Goal: Task Accomplishment & Management: Manage account settings

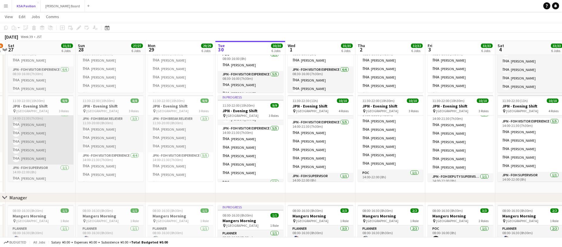
scroll to position [43, 0]
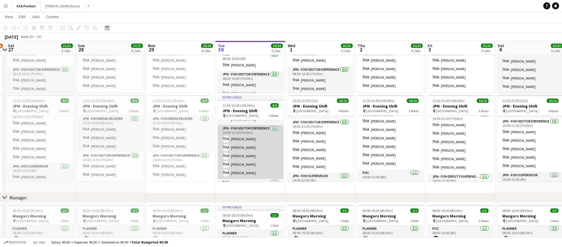
click at [254, 148] on app-card-role "JPN - FOH Visitor Experience [DATE] 14:00-21:30 (7h30m) [PERSON_NAME] [PERSON_N…" at bounding box center [251, 152] width 66 height 54
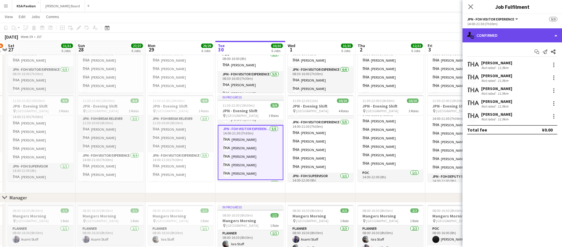
click at [556, 32] on div "single-neutral-actions-check-2 Confirmed" at bounding box center [511, 35] width 99 height 14
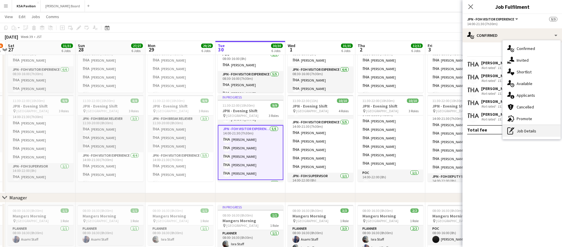
click at [528, 133] on div "pen-write Job Details" at bounding box center [531, 131] width 58 height 12
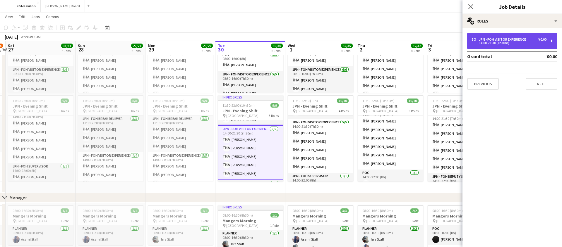
click at [552, 44] on div "5 x JPN - FOH Visitor Experience ¥0.00 14:00-21:30 (7h30m)" at bounding box center [512, 41] width 90 height 16
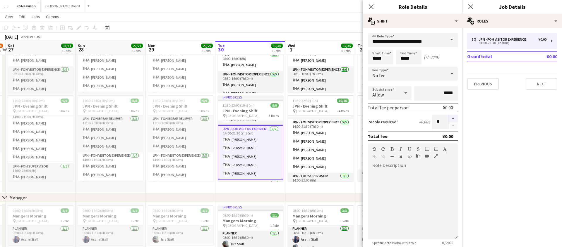
click at [457, 116] on button "button" at bounding box center [452, 119] width 9 height 8
type input "*"
click at [373, 4] on icon "Close pop-in" at bounding box center [371, 7] width 6 height 6
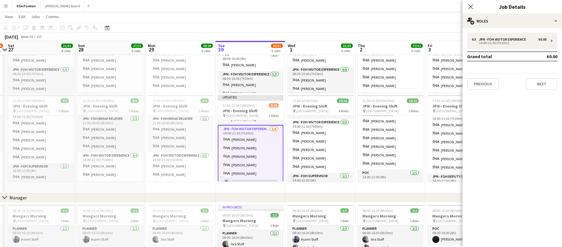
click at [255, 156] on app-card-role "JPN - FOH Visitor Experience [DATE] 14:00-21:30 (7h30m) [PERSON_NAME] [PERSON_N…" at bounding box center [251, 157] width 66 height 64
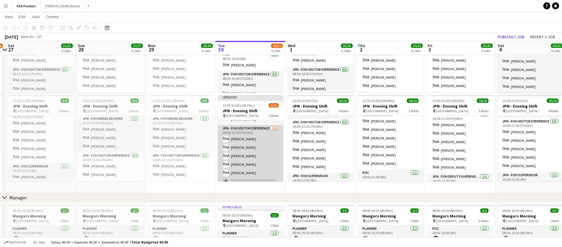
click at [255, 156] on app-card-role "JPN - FOH Visitor Experience [DATE] 14:00-21:30 (7h30m) [PERSON_NAME] [PERSON_N…" at bounding box center [251, 156] width 66 height 62
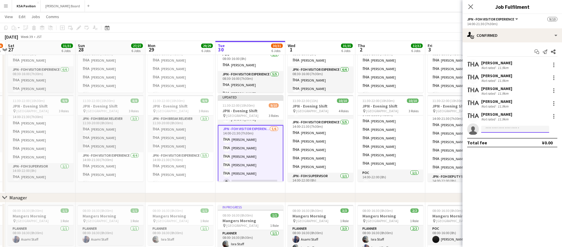
click at [524, 128] on input at bounding box center [515, 129] width 68 height 7
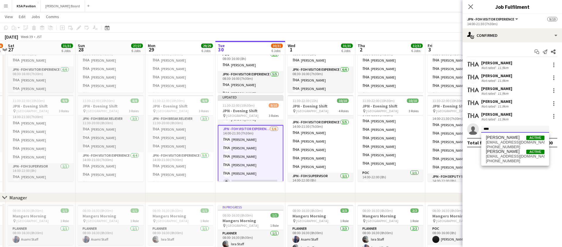
type input "****"
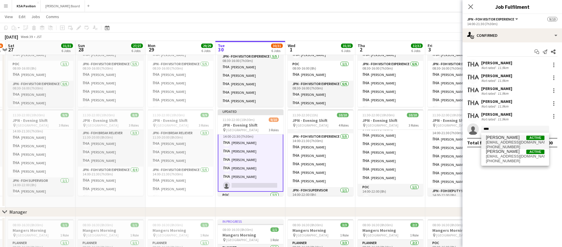
click at [496, 141] on span "[EMAIL_ADDRESS][DOMAIN_NAME]" at bounding box center [515, 142] width 59 height 5
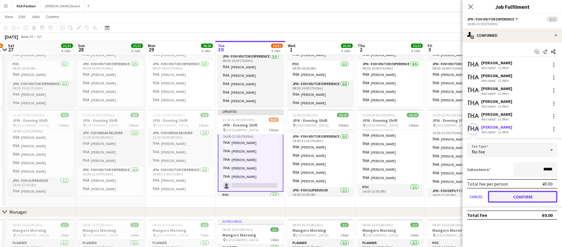
click at [502, 196] on button "Confirm" at bounding box center [522, 197] width 69 height 12
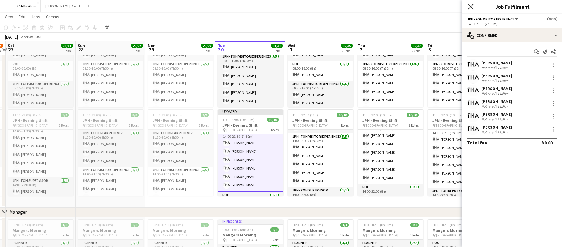
click at [473, 7] on icon "Close pop-in" at bounding box center [471, 7] width 6 height 6
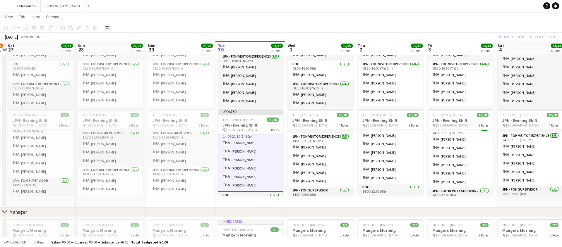
click at [330, 29] on app-toolbar "Copy Paste Paste Command V Paste with crew Command Shift V Paste linked Job [GE…" at bounding box center [281, 28] width 562 height 10
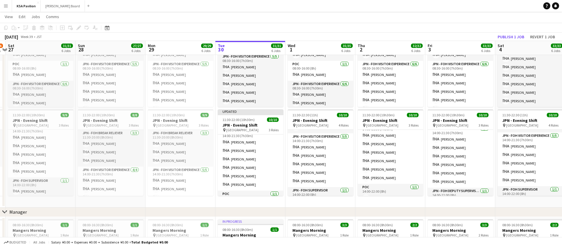
scroll to position [42, 0]
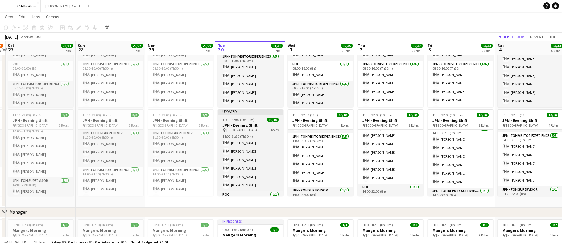
click at [245, 113] on div "Updated" at bounding box center [251, 111] width 66 height 5
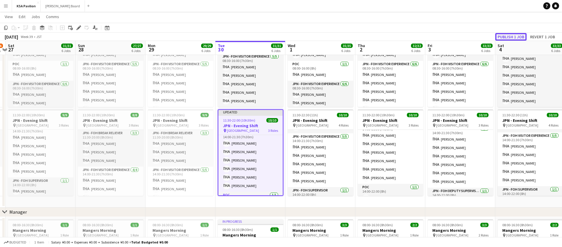
click at [512, 34] on button "Publish 1 job" at bounding box center [510, 37] width 31 height 8
click at [5, 6] on app-icon "Menu" at bounding box center [6, 6] width 5 height 5
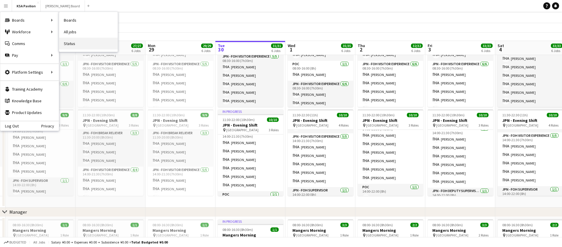
click at [76, 41] on link "Status" at bounding box center [88, 44] width 59 height 12
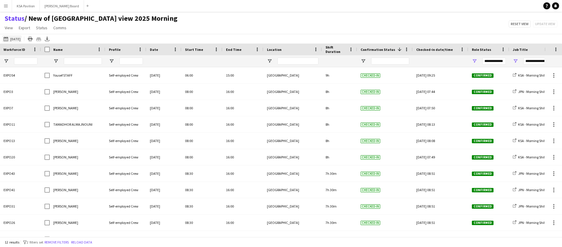
click at [13, 40] on button "[DATE] to [DATE] [DATE]" at bounding box center [11, 38] width 19 height 7
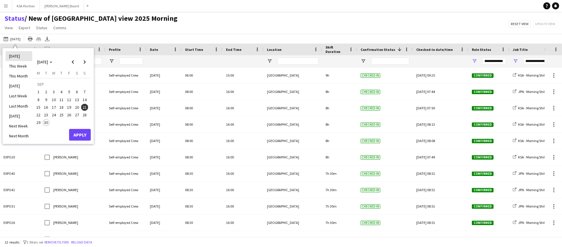
click at [16, 53] on li "[DATE]" at bounding box center [19, 56] width 27 height 10
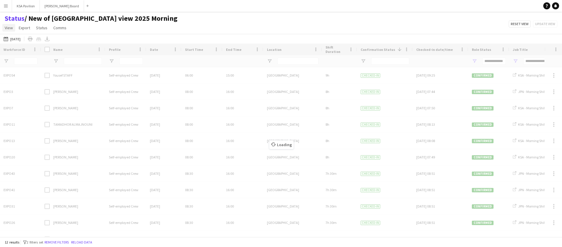
click at [11, 26] on span "View" at bounding box center [9, 27] width 8 height 5
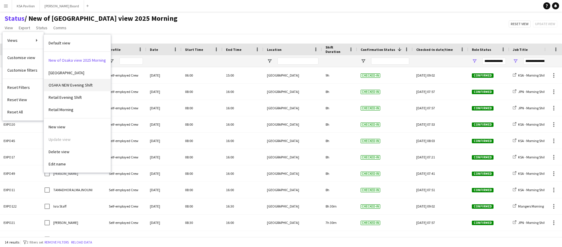
click at [65, 85] on span "OSAKA NEW Evening Shift" at bounding box center [71, 85] width 44 height 5
type input "**********"
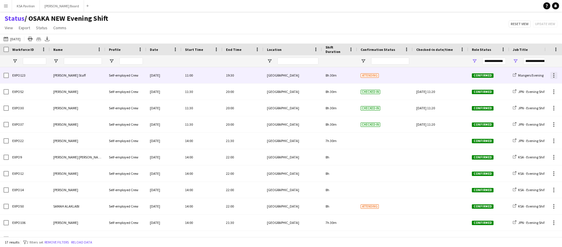
click at [553, 75] on div at bounding box center [553, 75] width 1 height 1
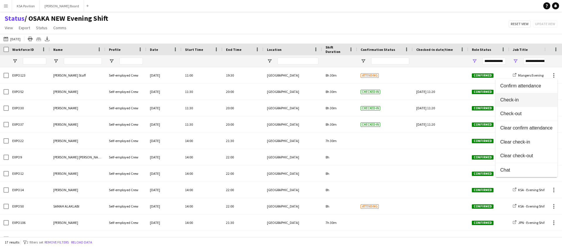
click at [527, 98] on span "Check-in" at bounding box center [526, 99] width 52 height 5
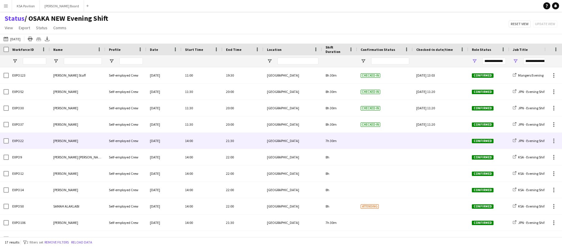
drag, startPoint x: 84, startPoint y: 140, endPoint x: 62, endPoint y: 142, distance: 22.0
click at [62, 141] on div "[PERSON_NAME]" at bounding box center [78, 141] width 56 height 16
drag, startPoint x: 82, startPoint y: 143, endPoint x: 54, endPoint y: 141, distance: 27.9
click at [54, 141] on div "[PERSON_NAME]" at bounding box center [78, 141] width 56 height 16
click at [54, 141] on span "[PERSON_NAME]" at bounding box center [65, 141] width 25 height 4
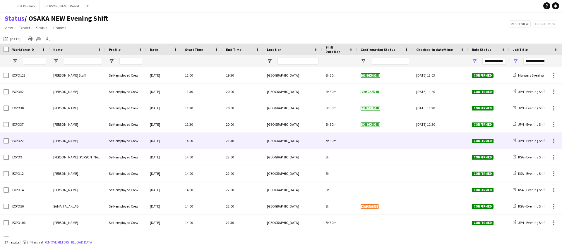
drag, startPoint x: 54, startPoint y: 141, endPoint x: 102, endPoint y: 145, distance: 48.7
click at [102, 145] on div "[PERSON_NAME]" at bounding box center [78, 141] width 56 height 16
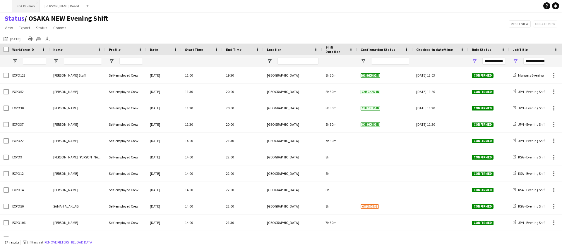
click at [26, 6] on button "KSA Pavilion Close" at bounding box center [26, 5] width 28 height 11
